Goal: Information Seeking & Learning: Learn about a topic

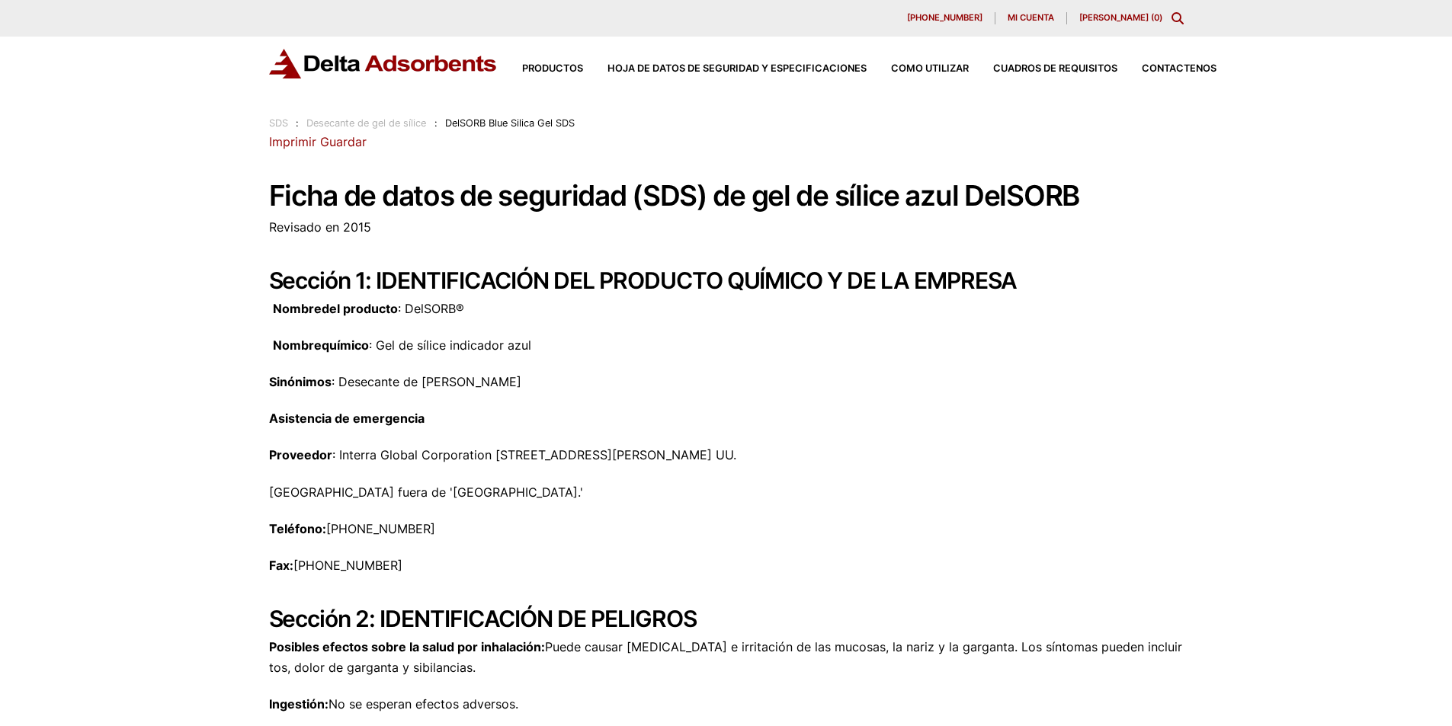
click at [850, 59] on div "Productos Hoja de datos de seguridad y especificaciones Cómo utilizar Cuadros d…" at bounding box center [742, 64] width 947 height 30
click at [852, 66] on font "Hoja de datos de seguridad y especificaciones" at bounding box center [736, 67] width 259 height 11
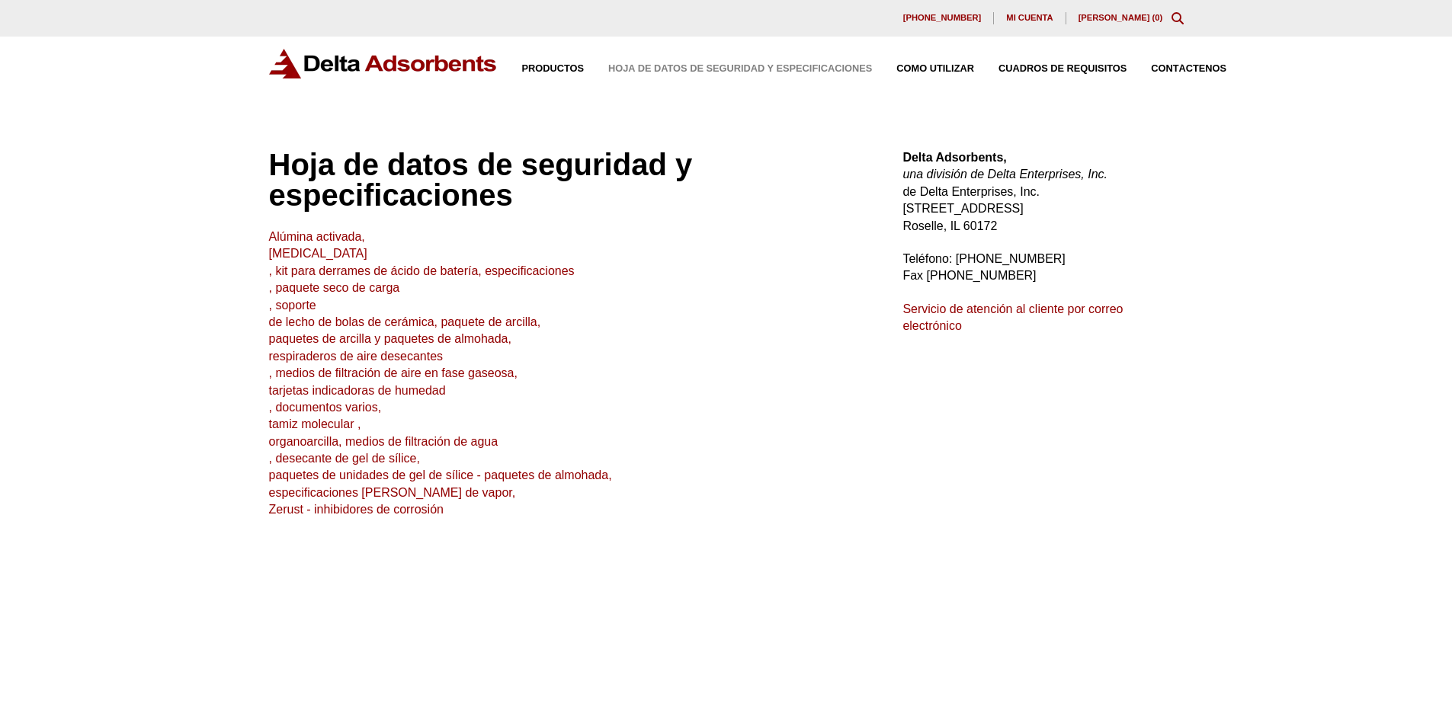
click at [1145, 18] on font "[PERSON_NAME] (" at bounding box center [1116, 17] width 77 height 9
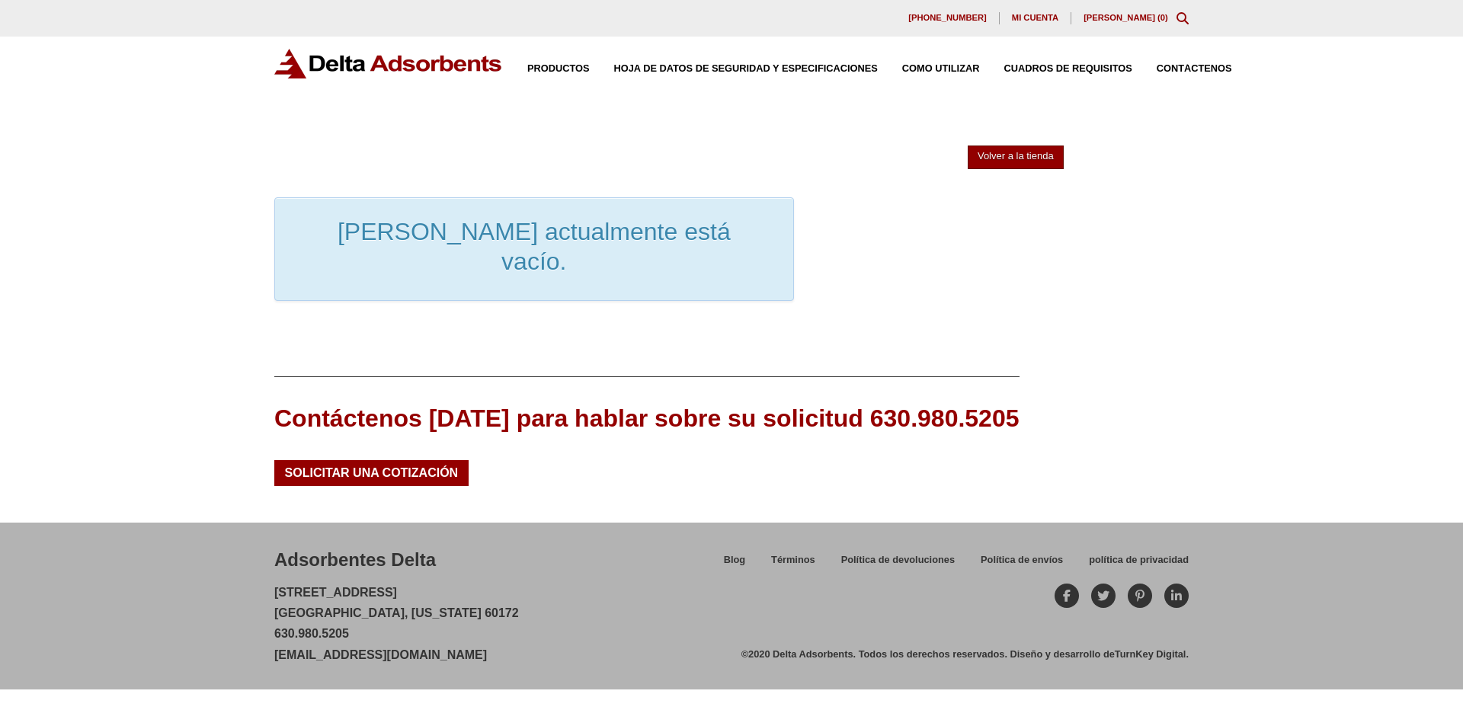
click at [1034, 159] on font "Volver a la tienda" at bounding box center [1016, 155] width 76 height 11
click at [715, 68] on font "Hoja de datos de seguridad y especificaciones" at bounding box center [746, 67] width 264 height 11
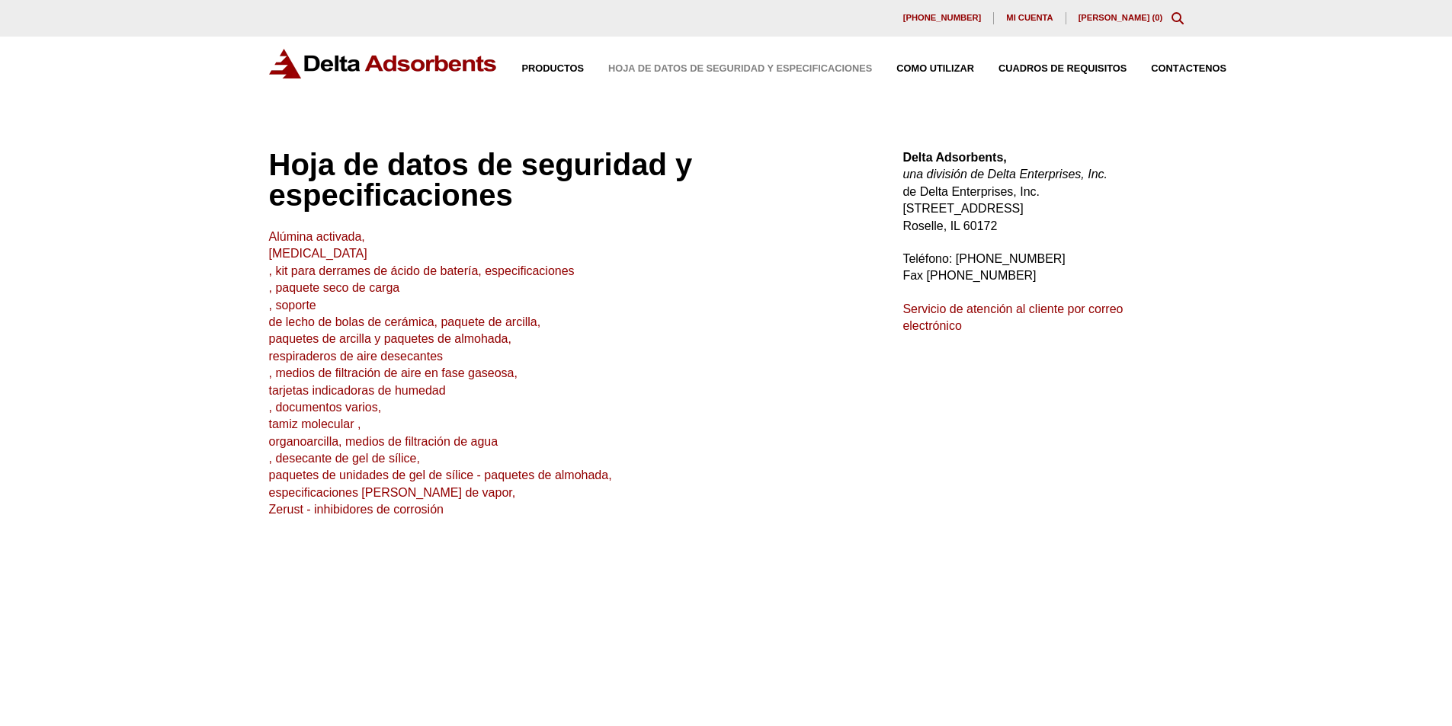
click at [445, 474] on font "paquetes de unidades de gel de sílice - paquetes de almohada," at bounding box center [440, 475] width 343 height 13
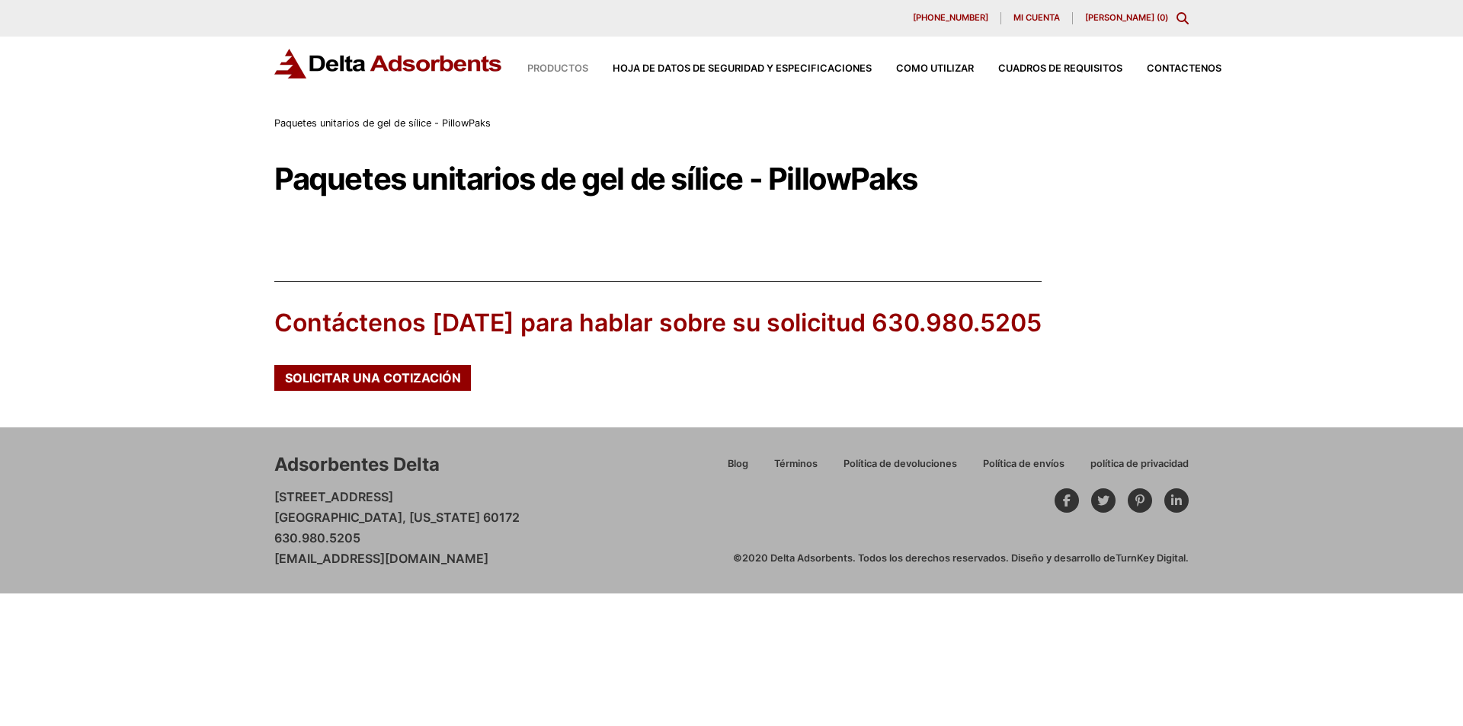
click at [560, 65] on font "Productos" at bounding box center [557, 67] width 61 height 11
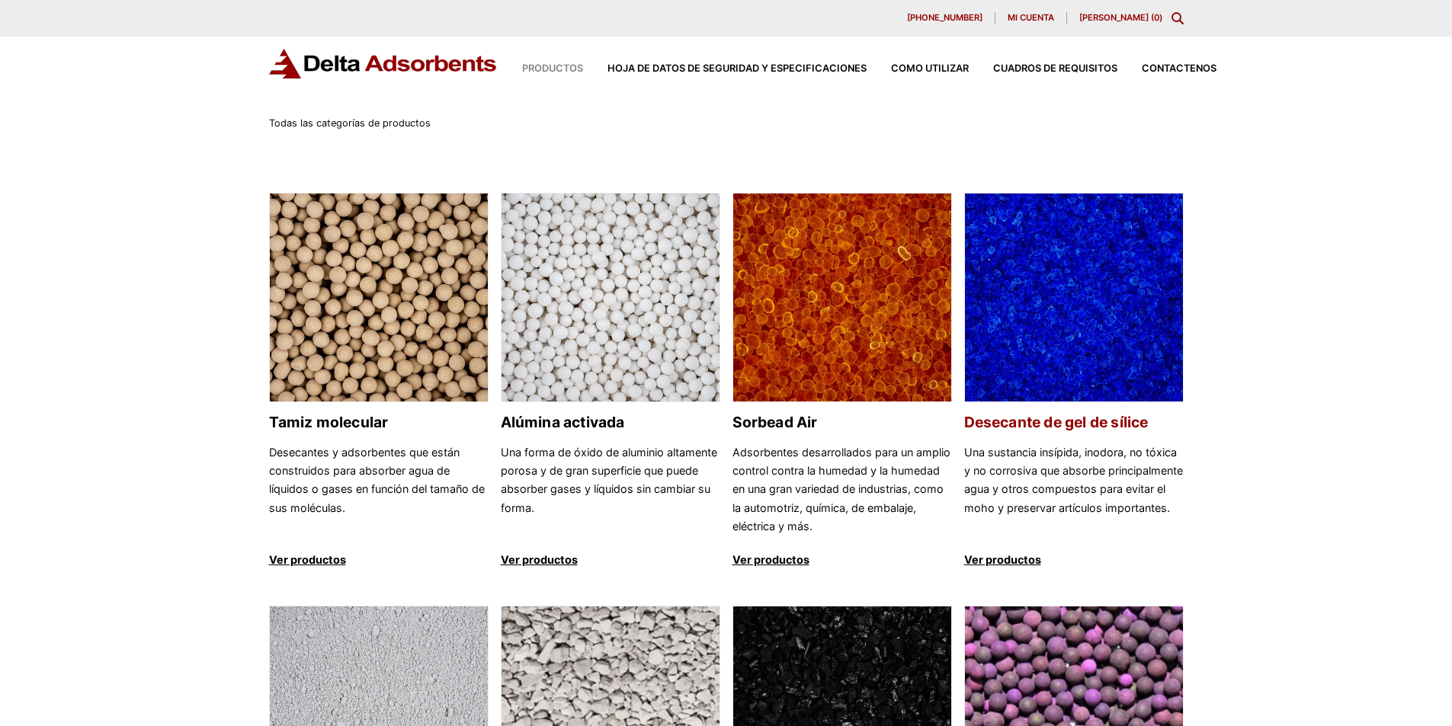
click at [1031, 554] on font "Ver productos" at bounding box center [1002, 559] width 77 height 13
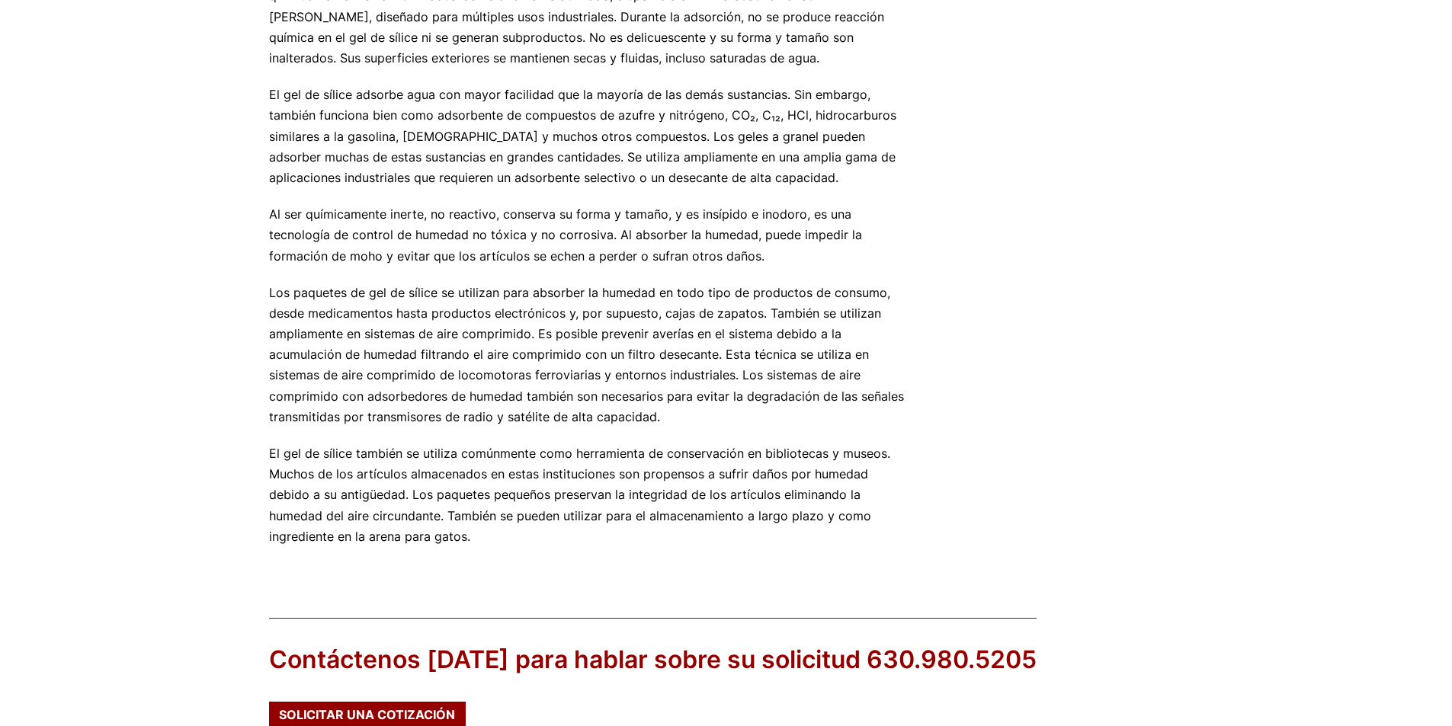
scroll to position [1043, 0]
